Goal: Navigation & Orientation: Find specific page/section

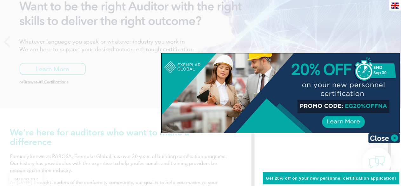
scroll to position [107, 0]
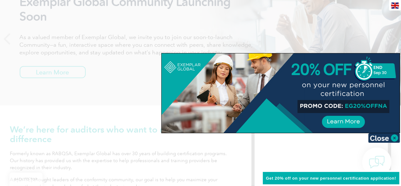
click at [334, 176] on span "Get 20% off on your new personnel certification application!" at bounding box center [331, 178] width 130 height 5
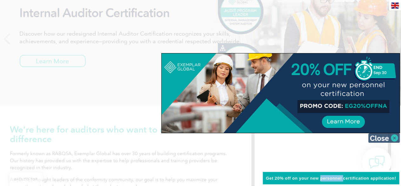
click at [392, 140] on img at bounding box center [385, 138] width 32 height 10
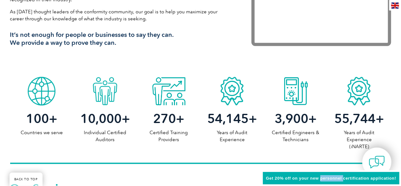
scroll to position [0, 0]
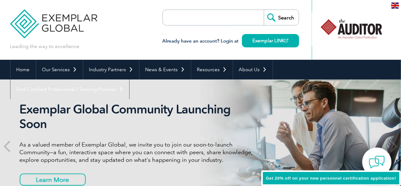
click at [227, 42] on h3 "Already have an account? Login at Exemplar LINK" at bounding box center [231, 41] width 137 height 8
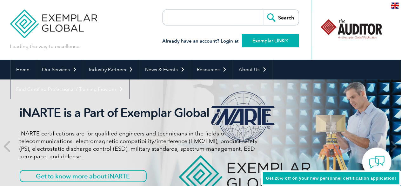
click at [274, 41] on link "Exemplar LINK" at bounding box center [270, 40] width 57 height 13
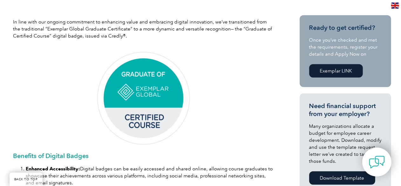
scroll to position [203, 0]
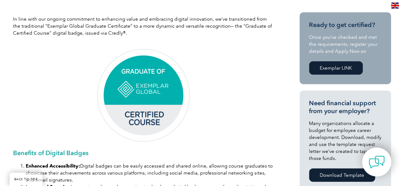
click at [179, 79] on img at bounding box center [143, 95] width 95 height 95
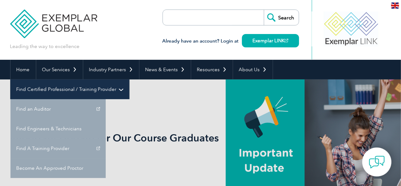
click at [129, 79] on link "Find Certified Professional / Training Provider" at bounding box center [69, 89] width 119 height 20
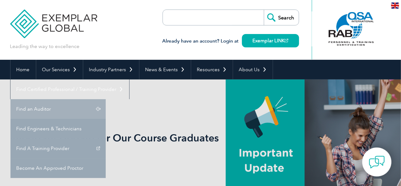
click at [106, 99] on link "Find an Auditor" at bounding box center [57, 109] width 95 height 20
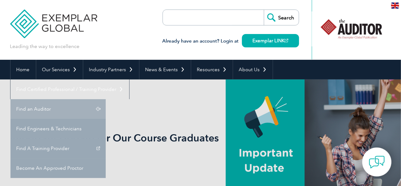
click at [106, 99] on link "Find an Auditor" at bounding box center [57, 109] width 95 height 20
